Goal: Task Accomplishment & Management: Use online tool/utility

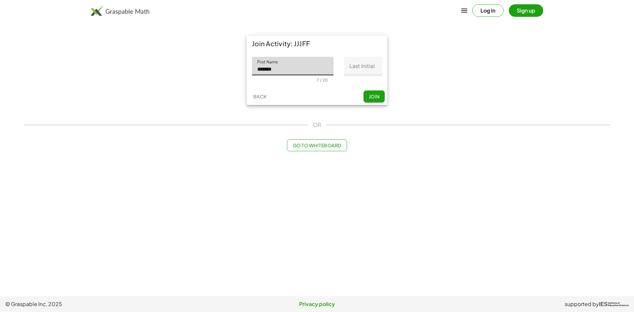
type input "*******"
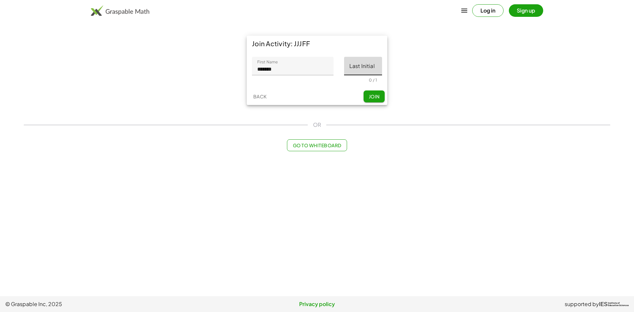
click at [370, 68] on input "Last Initial" at bounding box center [363, 66] width 38 height 18
type input "*"
click at [383, 99] on button "Join" at bounding box center [374, 96] width 21 height 12
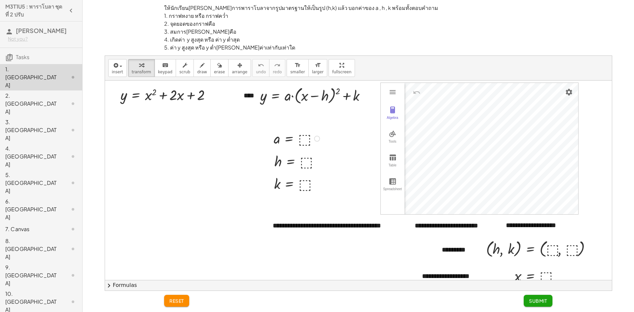
click at [308, 139] on div at bounding box center [297, 138] width 54 height 19
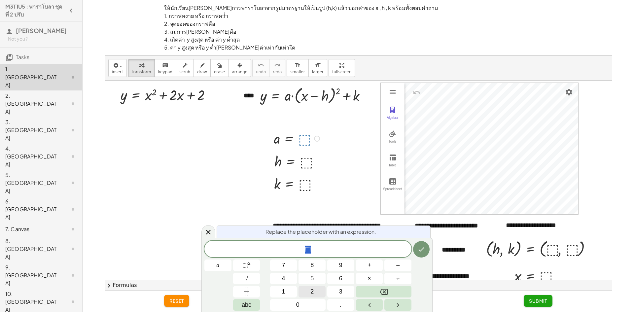
click at [315, 293] on button "2" at bounding box center [312, 292] width 27 height 12
click at [431, 254] on div "Replace the placeholder with an expression. 2 ​ a 7 8 9 + – 4 5 6 × ÷ ⬚ 2 √ abc…" at bounding box center [316, 275] width 231 height 74
click at [424, 252] on icon "Done" at bounding box center [421, 249] width 8 height 8
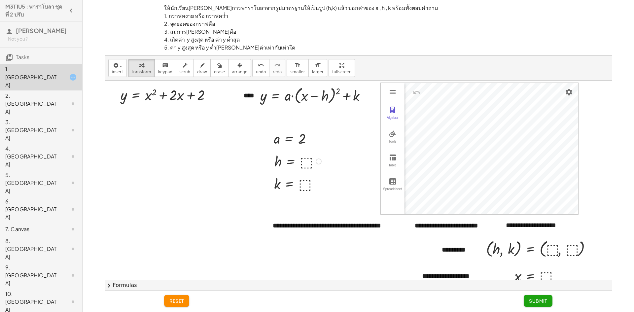
click at [306, 160] on div at bounding box center [298, 161] width 55 height 19
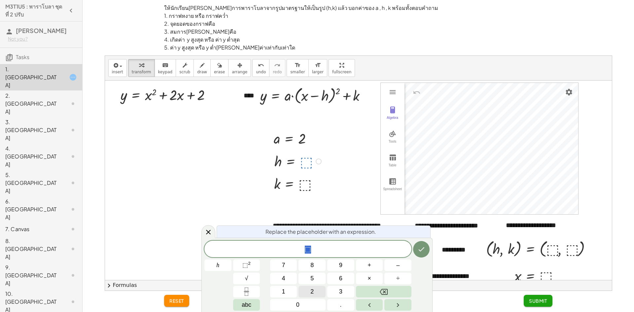
click at [309, 292] on button "2" at bounding box center [312, 292] width 27 height 12
click at [255, 305] on button "abc" at bounding box center [246, 305] width 27 height 12
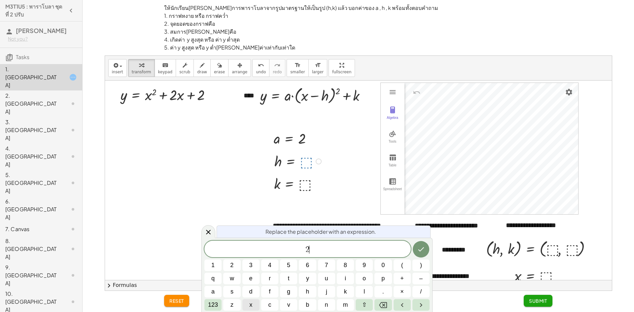
click at [253, 308] on button "x" at bounding box center [250, 305] width 17 height 12
click at [222, 260] on div at bounding box center [212, 266] width 17 height 12
click at [422, 246] on icon "Done" at bounding box center [421, 249] width 8 height 8
click at [425, 252] on div at bounding box center [358, 212] width 507 height 263
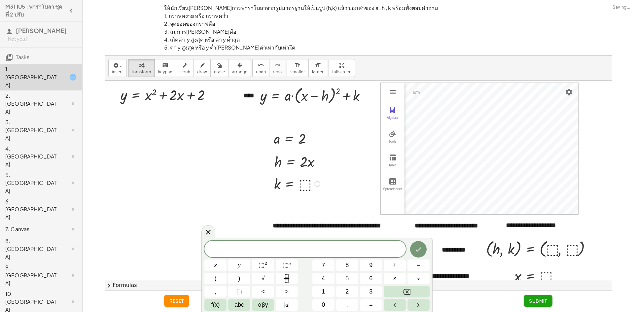
click at [304, 183] on div at bounding box center [298, 183] width 54 height 19
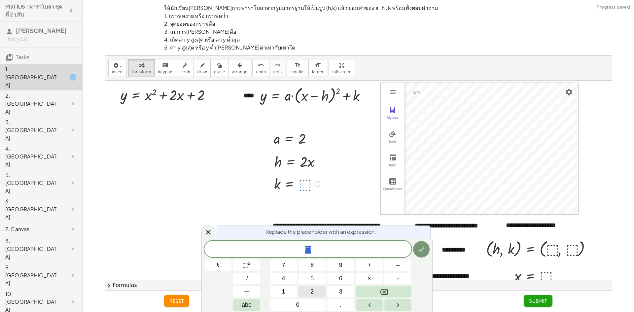
click at [305, 292] on button "2" at bounding box center [312, 292] width 27 height 12
click at [417, 248] on button "Done" at bounding box center [421, 249] width 17 height 17
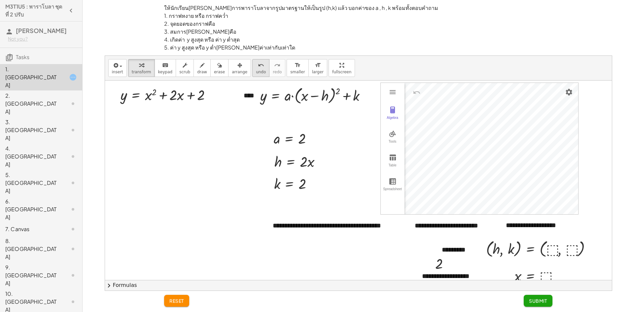
click at [256, 72] on span "undo" at bounding box center [261, 72] width 10 height 5
click at [135, 97] on div at bounding box center [168, 94] width 103 height 19
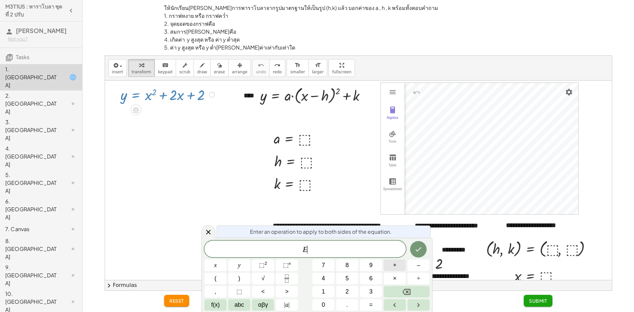
click at [394, 266] on span "+" at bounding box center [395, 265] width 4 height 9
click at [334, 292] on button "1" at bounding box center [323, 292] width 22 height 12
click at [418, 247] on icon "Done" at bounding box center [418, 249] width 8 height 8
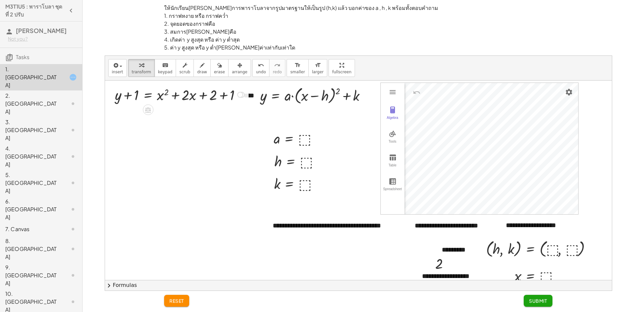
drag, startPoint x: 227, startPoint y: 93, endPoint x: 222, endPoint y: 99, distance: 7.2
click at [227, 95] on div at bounding box center [181, 94] width 138 height 19
click at [128, 114] on div at bounding box center [181, 113] width 138 height 19
drag, startPoint x: 128, startPoint y: 113, endPoint x: 183, endPoint y: 111, distance: 54.9
click at [183, 113] on div at bounding box center [181, 113] width 138 height 19
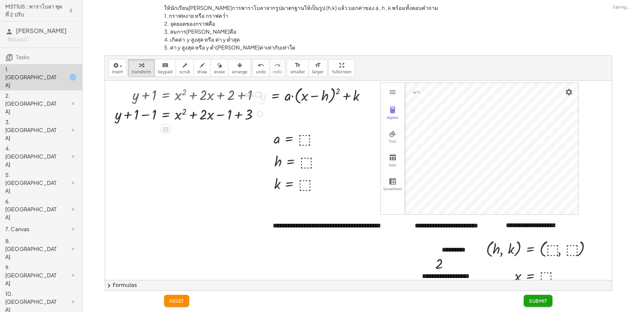
click at [231, 118] on div at bounding box center [190, 113] width 156 height 19
drag, startPoint x: 223, startPoint y: 116, endPoint x: 211, endPoint y: 114, distance: 12.1
click at [223, 116] on div at bounding box center [190, 113] width 156 height 19
click at [188, 117] on div at bounding box center [190, 113] width 156 height 19
click at [205, 115] on div at bounding box center [190, 113] width 156 height 19
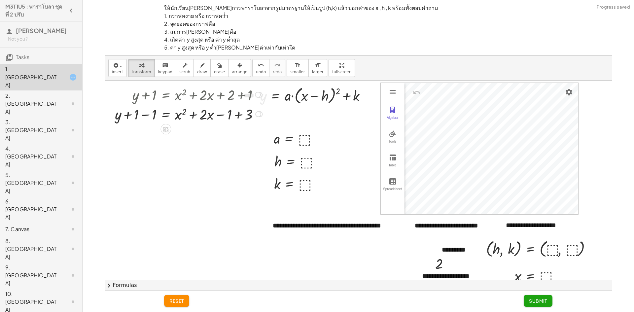
click at [177, 110] on div at bounding box center [190, 113] width 156 height 19
drag, startPoint x: 248, startPoint y: 67, endPoint x: 252, endPoint y: 69, distance: 4.0
click at [258, 69] on icon "undo" at bounding box center [261, 65] width 6 height 8
click at [252, 69] on button "undo undo" at bounding box center [260, 68] width 17 height 18
